Goal: Navigation & Orientation: Find specific page/section

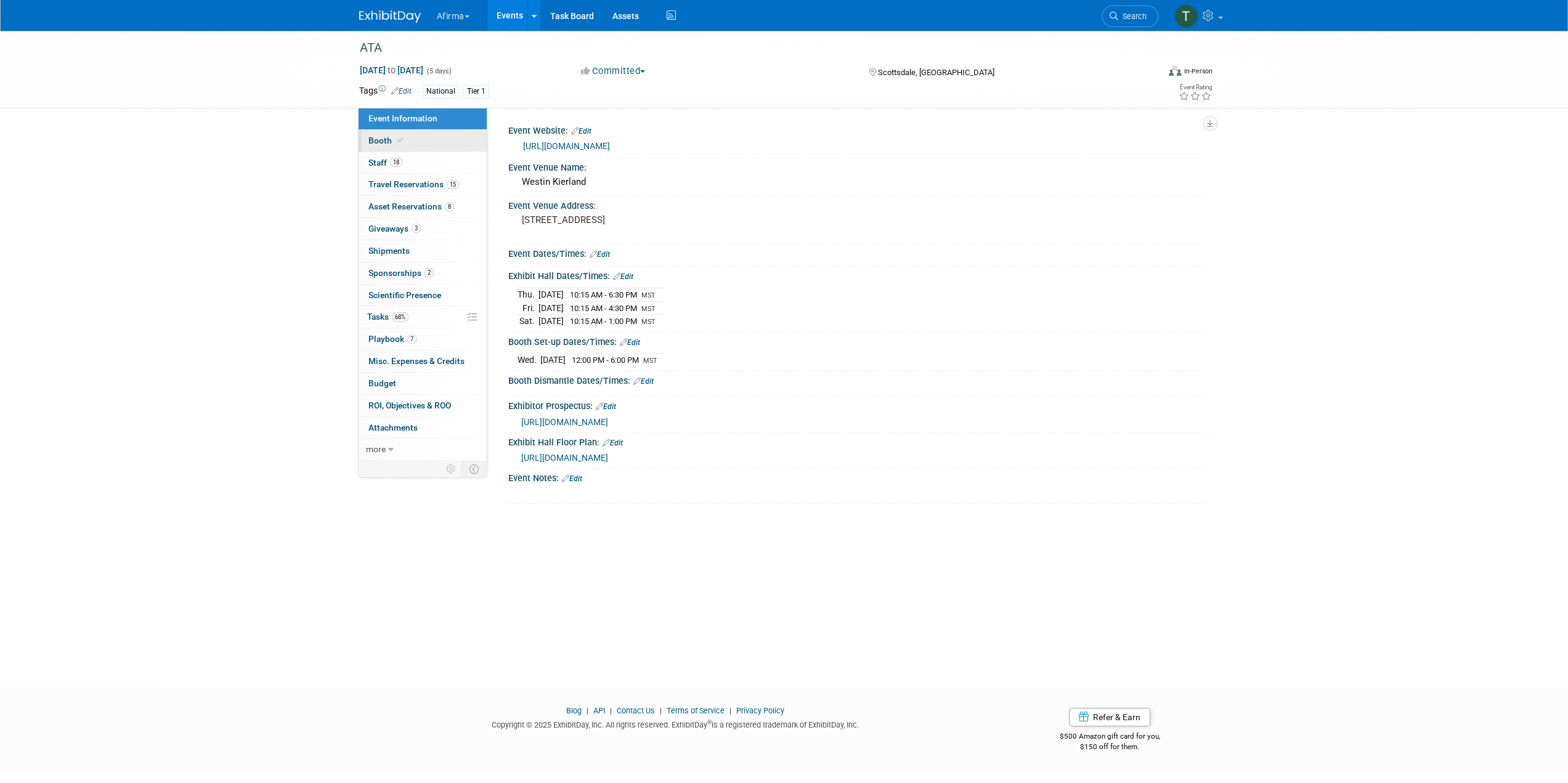
click at [408, 141] on link "Booth" at bounding box center [422, 140] width 128 height 22
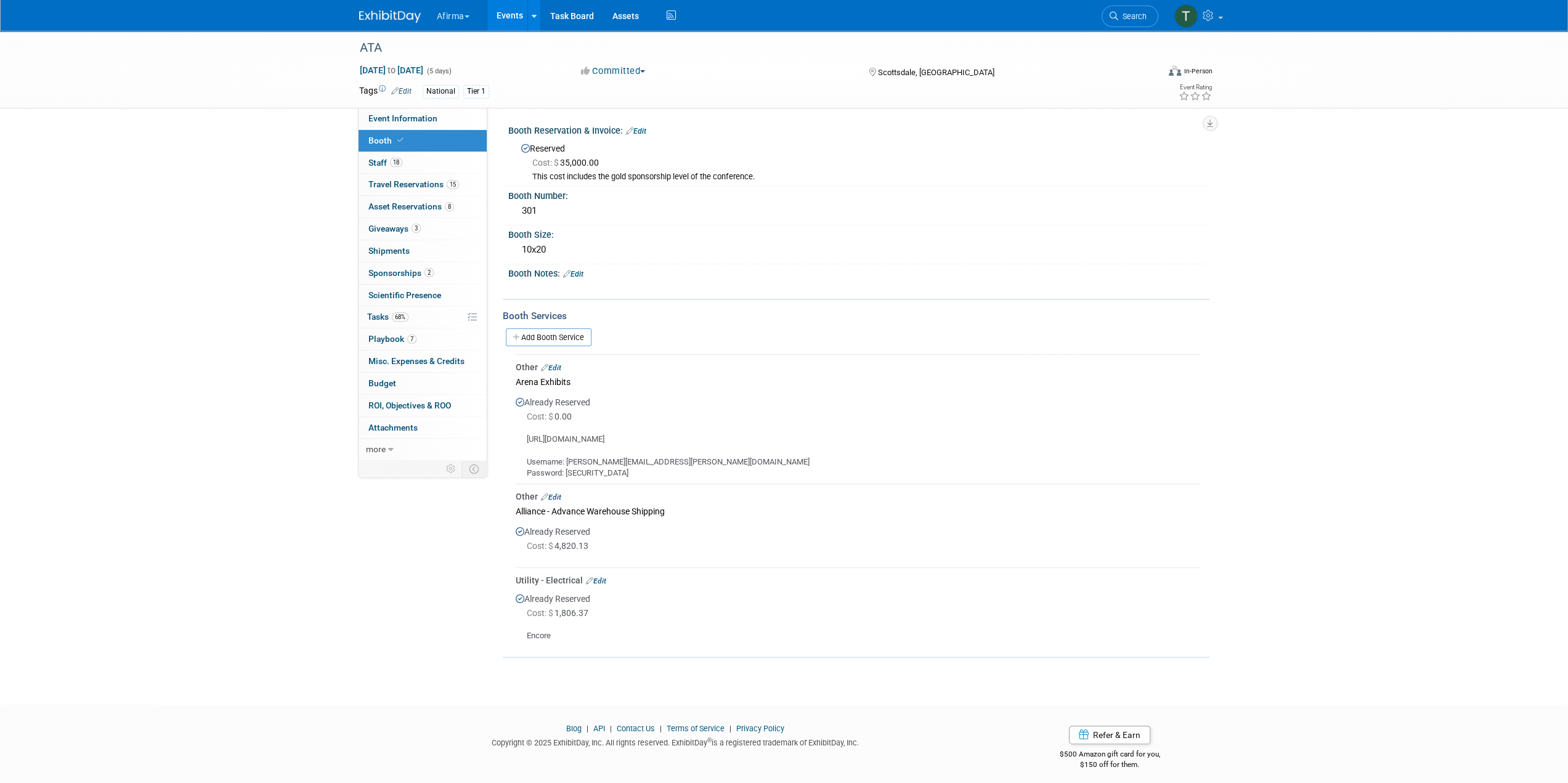
click at [296, 325] on div "ATA Sep 10, 2025 to Sep 14, 2025 (5 days) Sep 10, 2025 to Sep 14, 2025 Committe…" at bounding box center [784, 356] width 1568 height 651
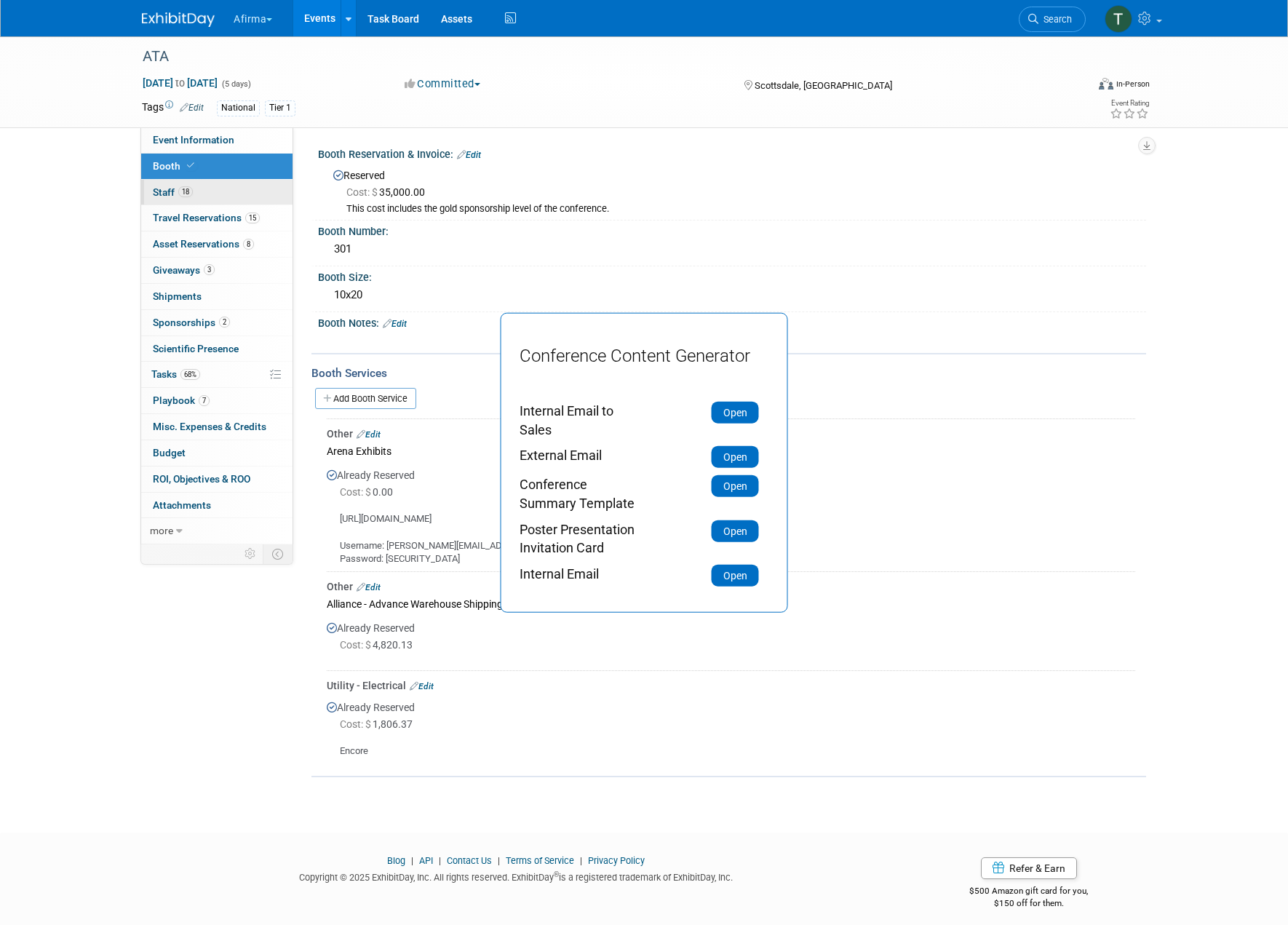
click at [173, 198] on link "18 Staff 18" at bounding box center [217, 192] width 151 height 26
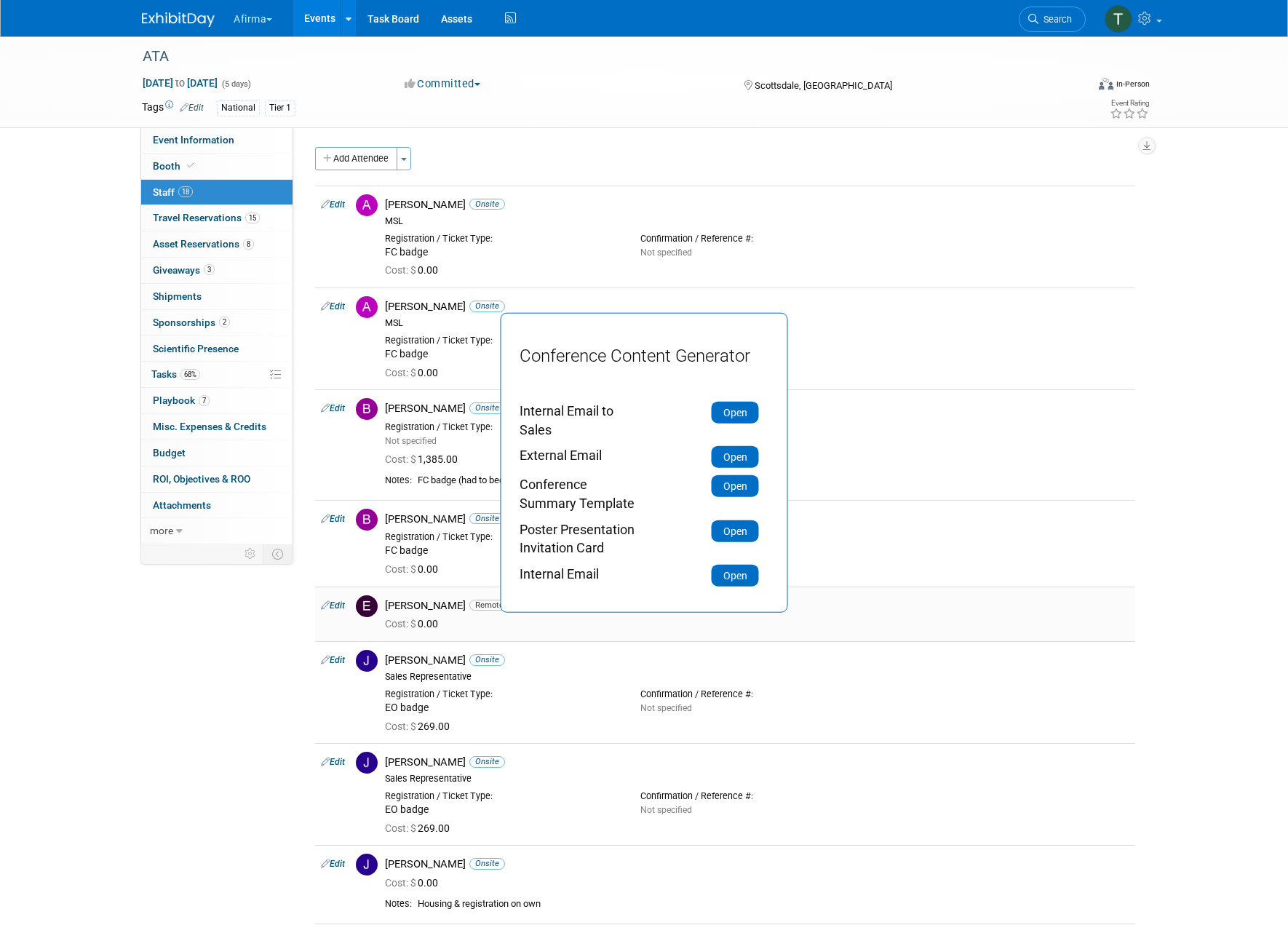
drag, startPoint x: 442, startPoint y: 598, endPoint x: 379, endPoint y: 601, distance: 63.1
click at [379, 601] on div "Emma Mitchell Remote" at bounding box center [757, 604] width 766 height 18
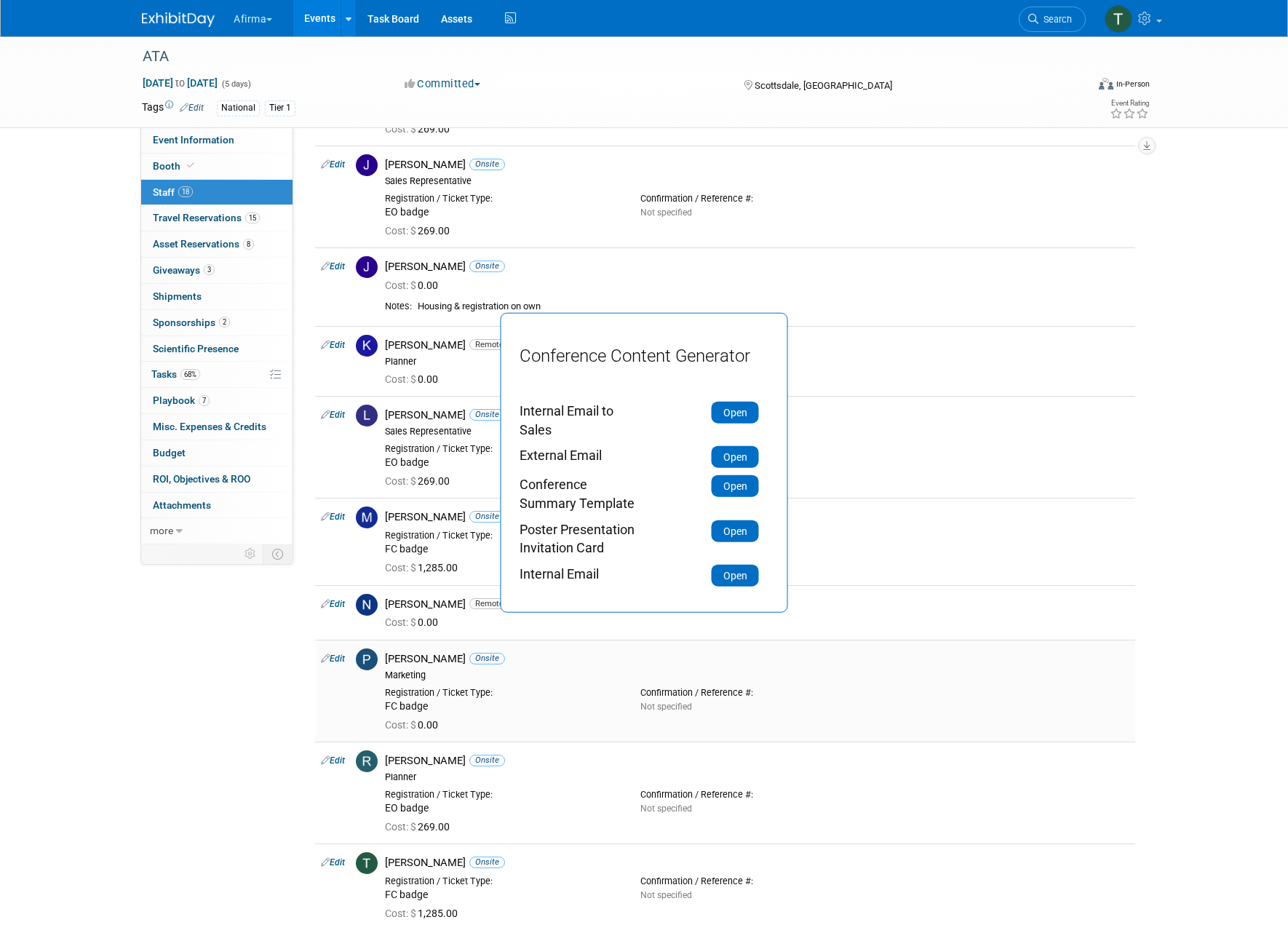
scroll to position [655, 0]
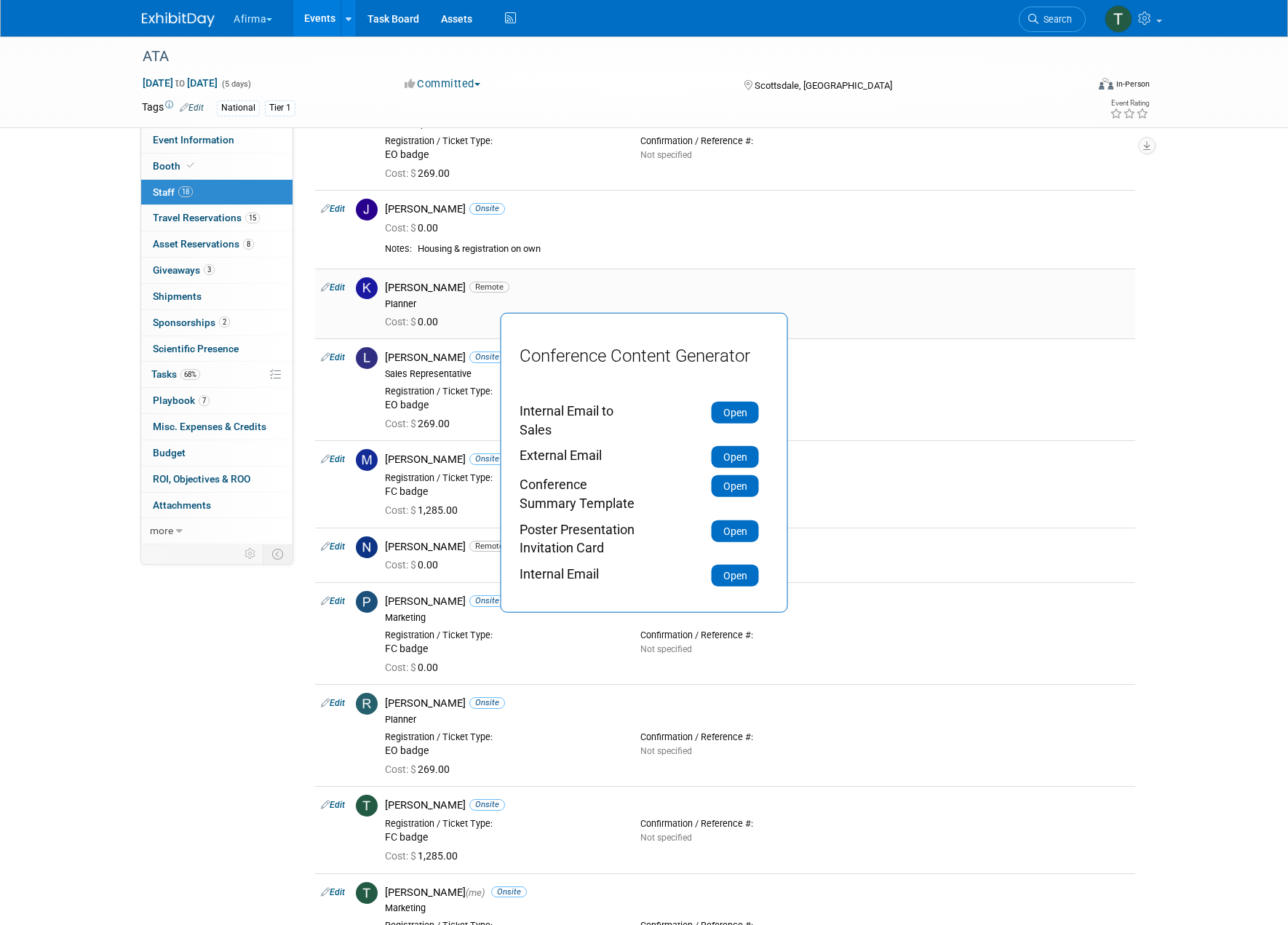
drag, startPoint x: 452, startPoint y: 285, endPoint x: 403, endPoint y: 282, distance: 49.1
click at [408, 282] on div "Keirsten Davis Remote" at bounding box center [757, 287] width 745 height 14
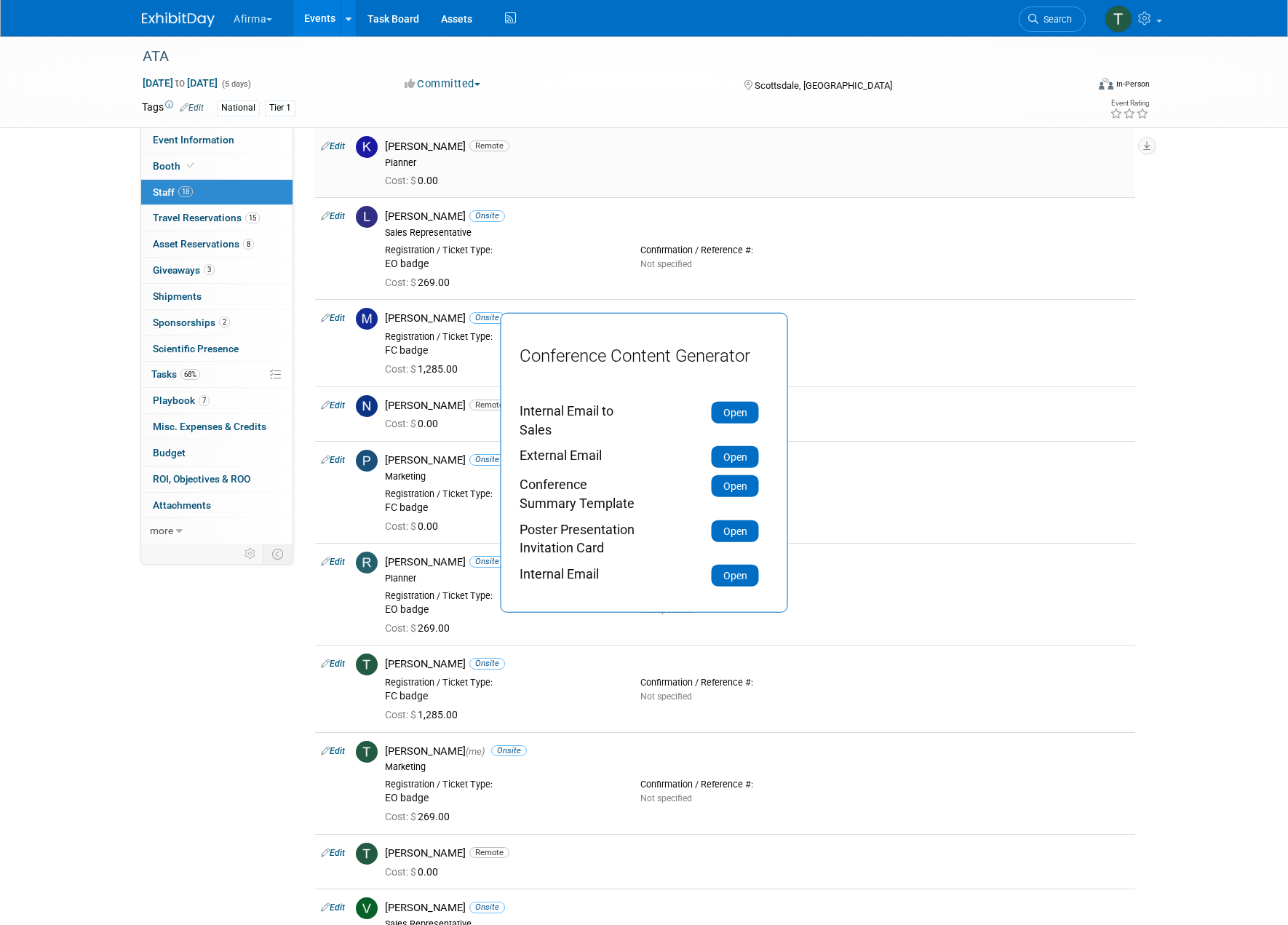
scroll to position [800, 0]
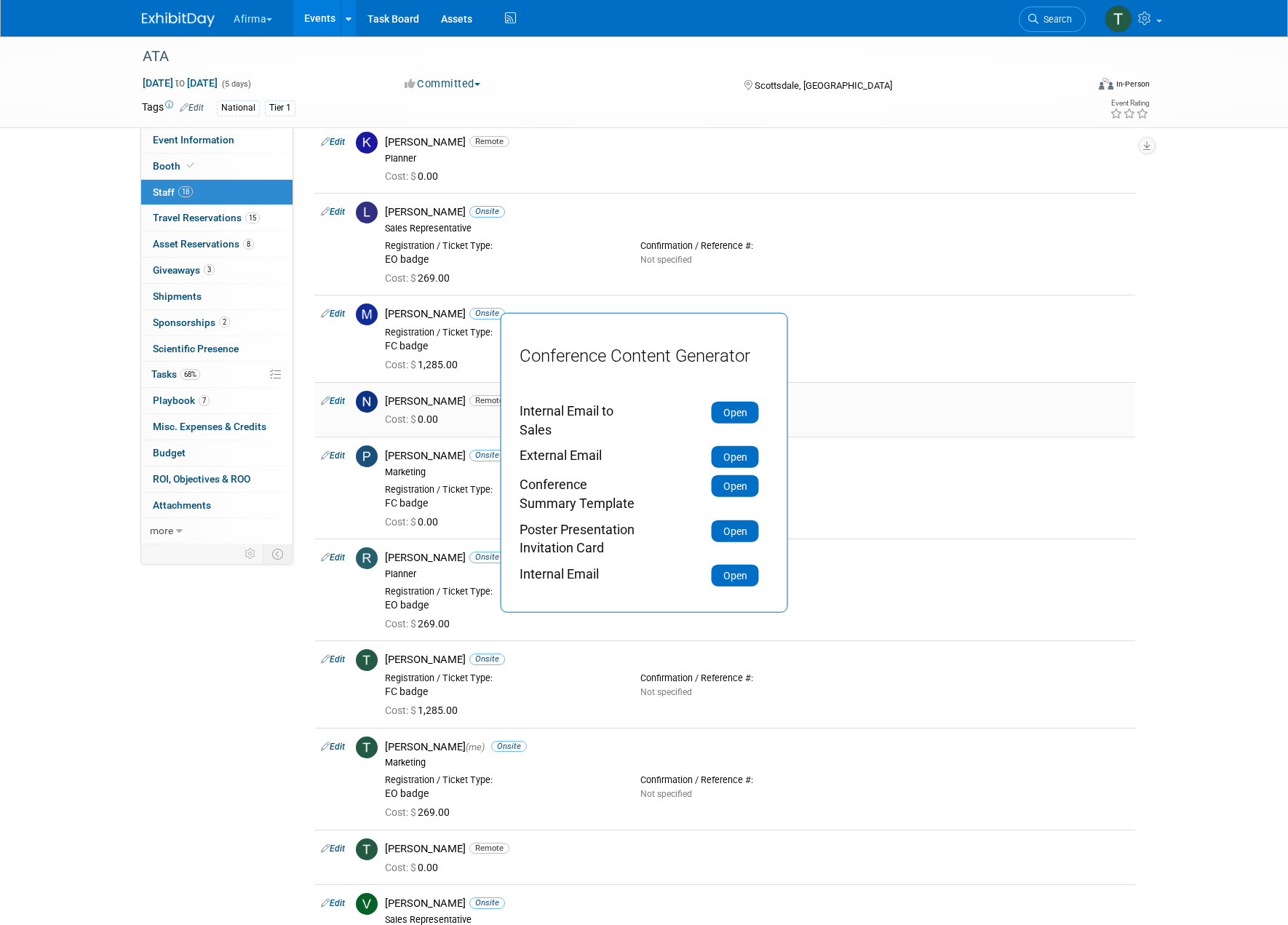
drag, startPoint x: 430, startPoint y: 395, endPoint x: 368, endPoint y: 395, distance: 62.0
click at [368, 395] on tr "Edit Nancy Hui Remote Cost: $ 0.00" at bounding box center [725, 409] width 820 height 55
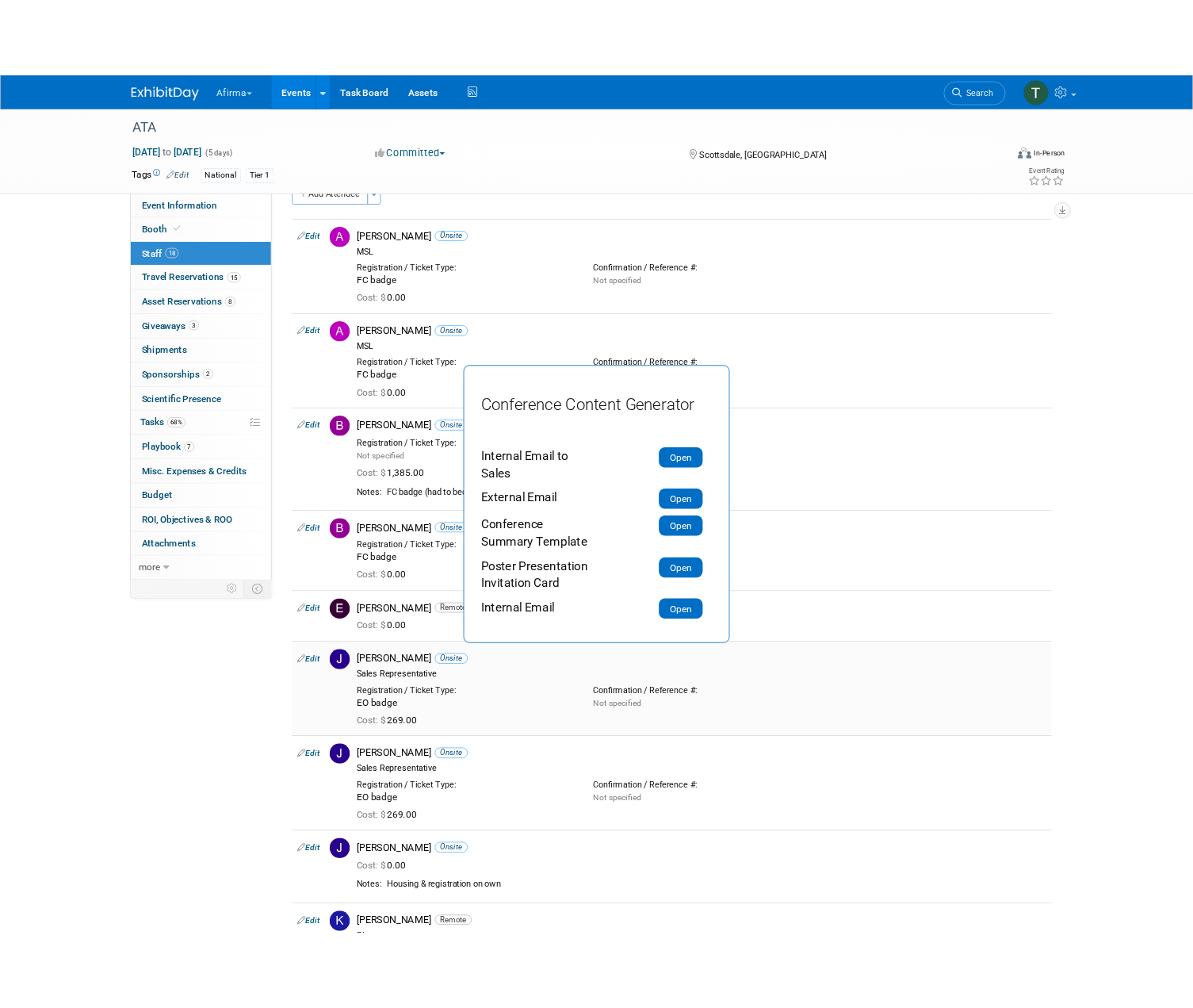
scroll to position [0, 0]
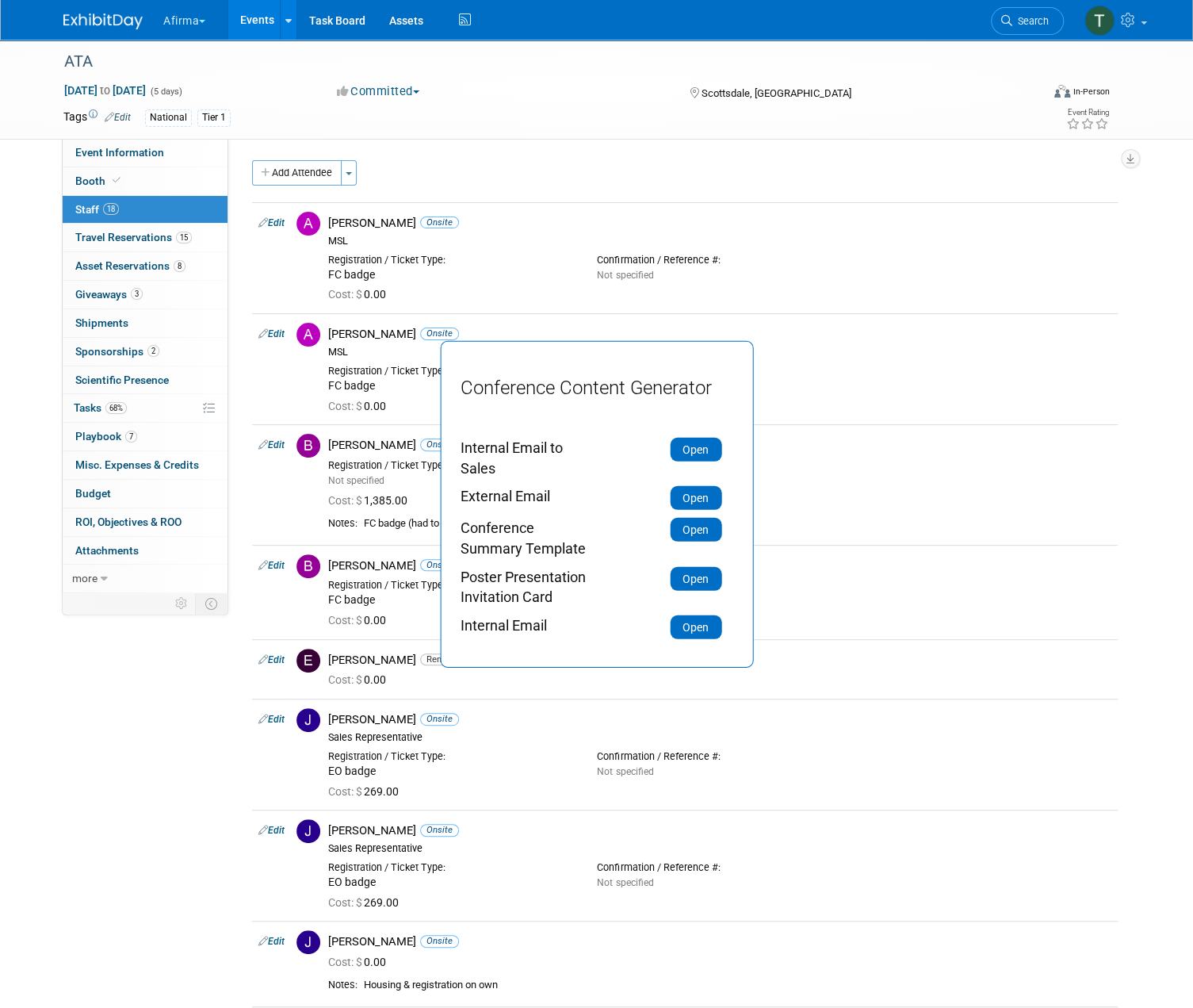
click at [693, 530] on button "Open" at bounding box center [695, 529] width 52 height 24
click at [702, 496] on button "Open" at bounding box center [695, 498] width 52 height 24
click at [688, 590] on button "Open" at bounding box center [695, 578] width 52 height 24
click at [689, 572] on button "Open" at bounding box center [695, 578] width 52 height 24
